Goal: Navigation & Orientation: Find specific page/section

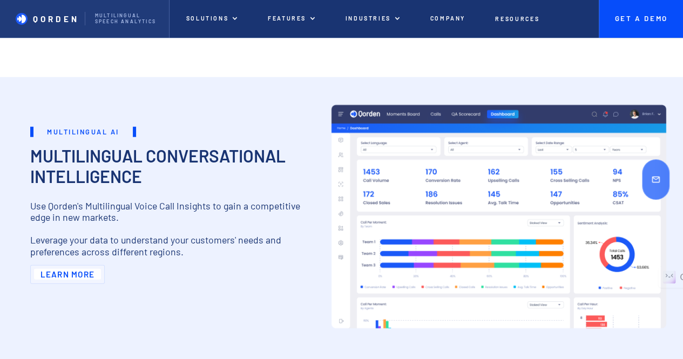
scroll to position [1350, 0]
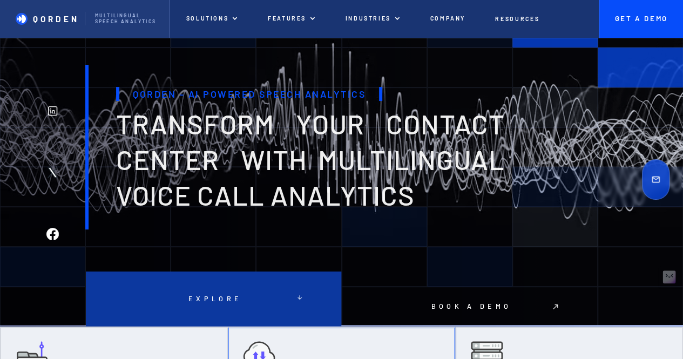
click at [272, 293] on div at bounding box center [213, 299] width 255 height 55
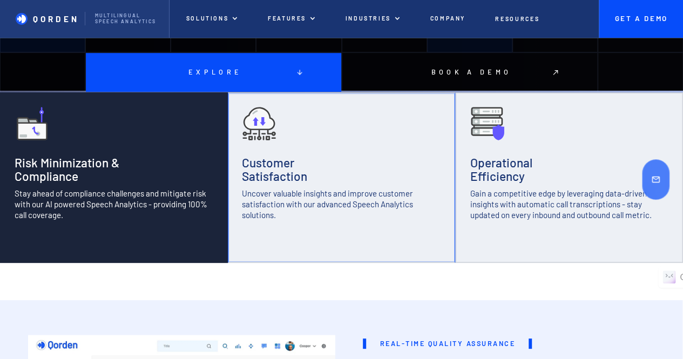
scroll to position [216, 0]
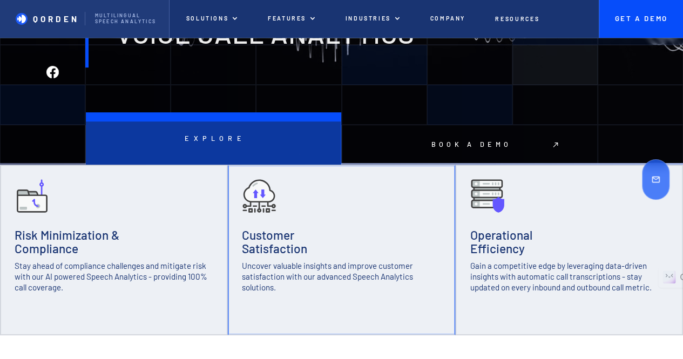
click at [186, 141] on p "Explore" at bounding box center [213, 138] width 64 height 8
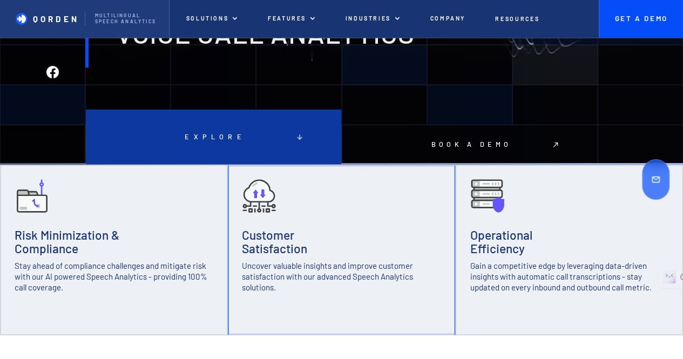
click at [302, 142] on div at bounding box center [213, 137] width 255 height 55
click at [302, 140] on img at bounding box center [300, 137] width 8 height 8
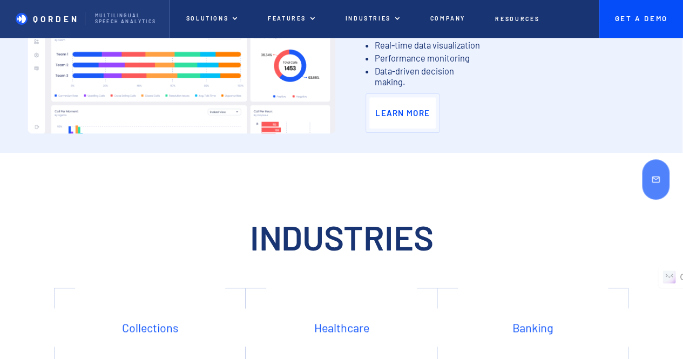
scroll to position [2500, 0]
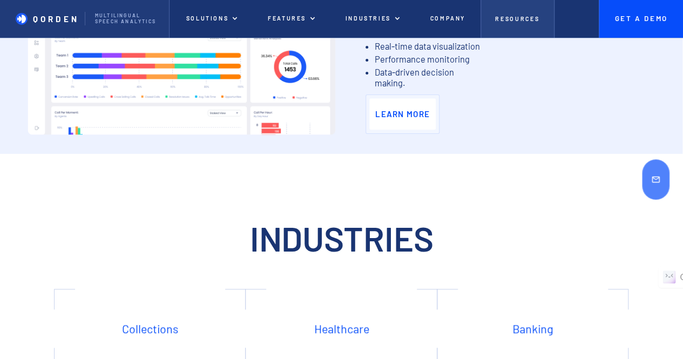
click at [512, 18] on p "Resources" at bounding box center [517, 19] width 44 height 7
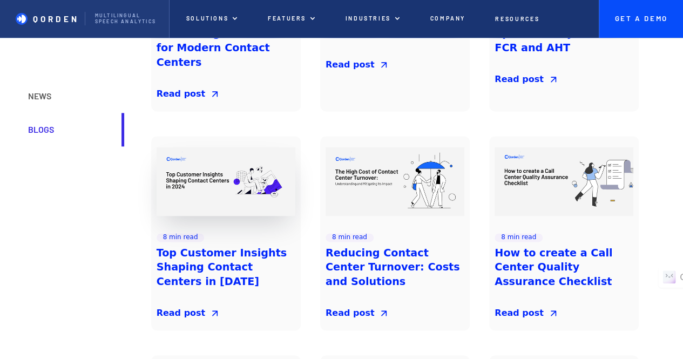
scroll to position [702, 0]
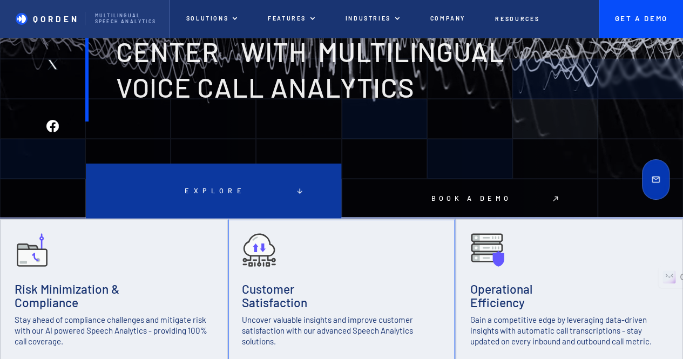
click at [252, 183] on div at bounding box center [213, 191] width 255 height 55
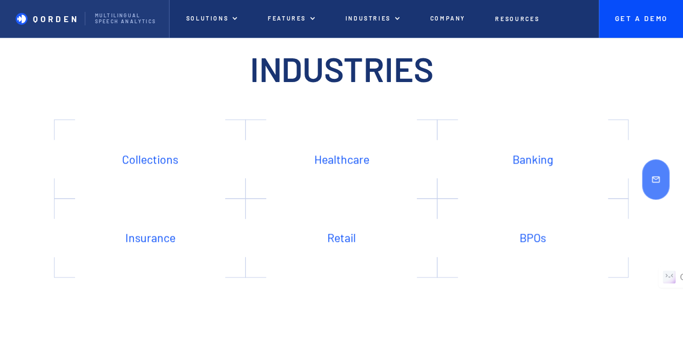
scroll to position [2500, 0]
